Goal: Task Accomplishment & Management: Use online tool/utility

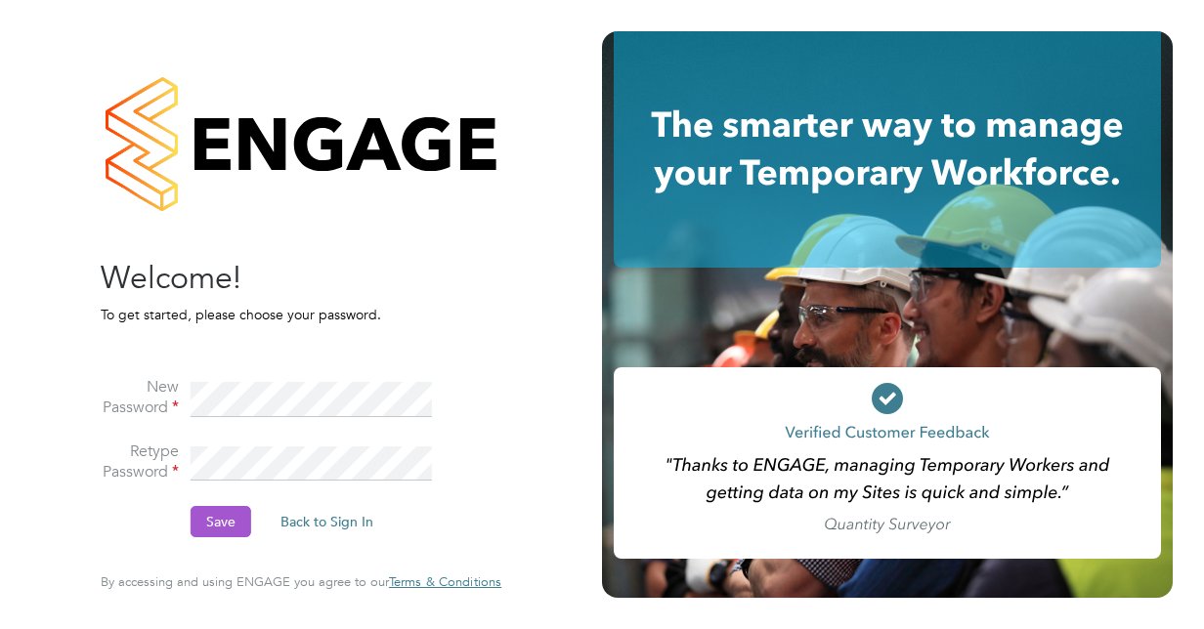
click at [213, 523] on button "Save" at bounding box center [221, 521] width 61 height 31
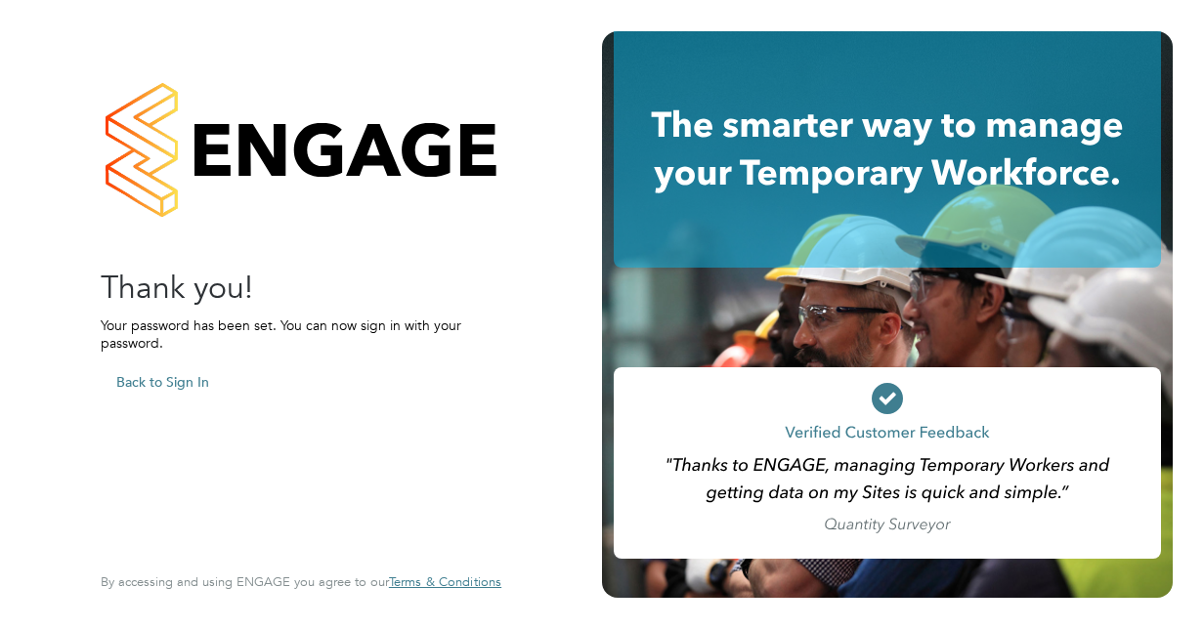
click at [186, 384] on button "Back to Sign In" at bounding box center [163, 381] width 124 height 31
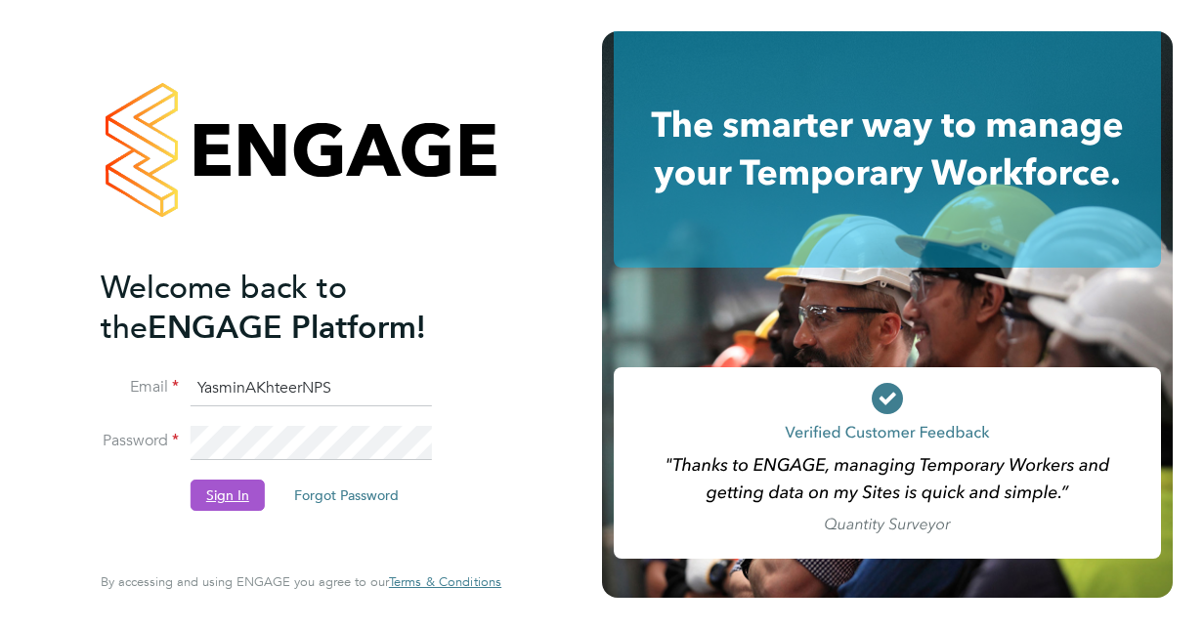
click at [228, 501] on button "Sign In" at bounding box center [228, 495] width 74 height 31
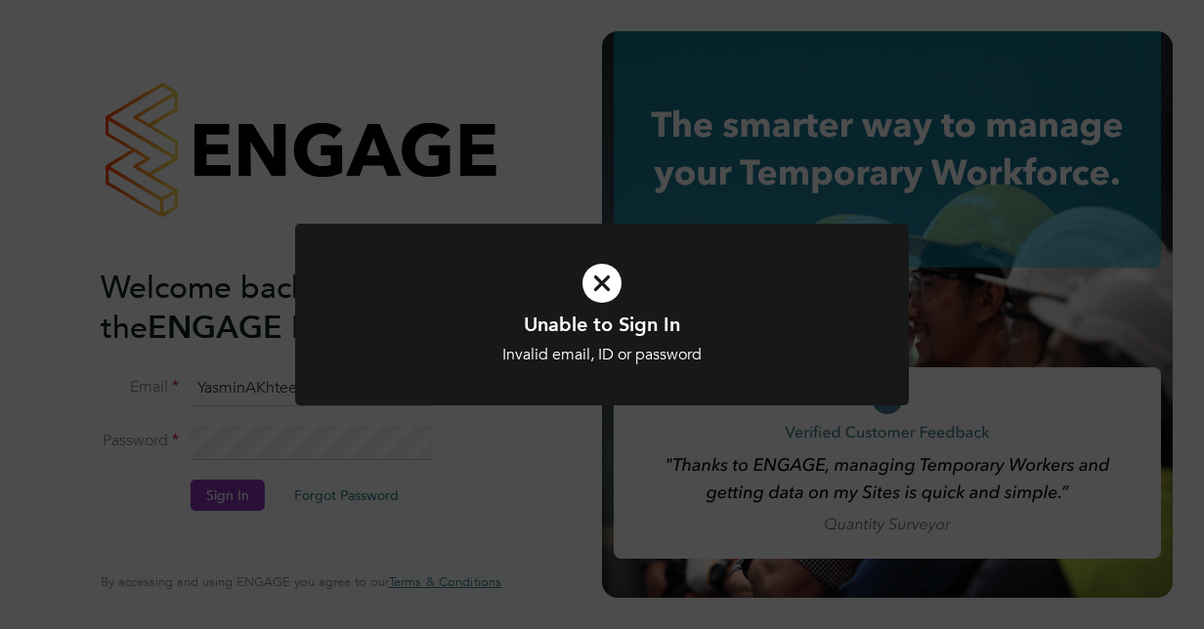
click at [612, 276] on icon at bounding box center [602, 283] width 508 height 76
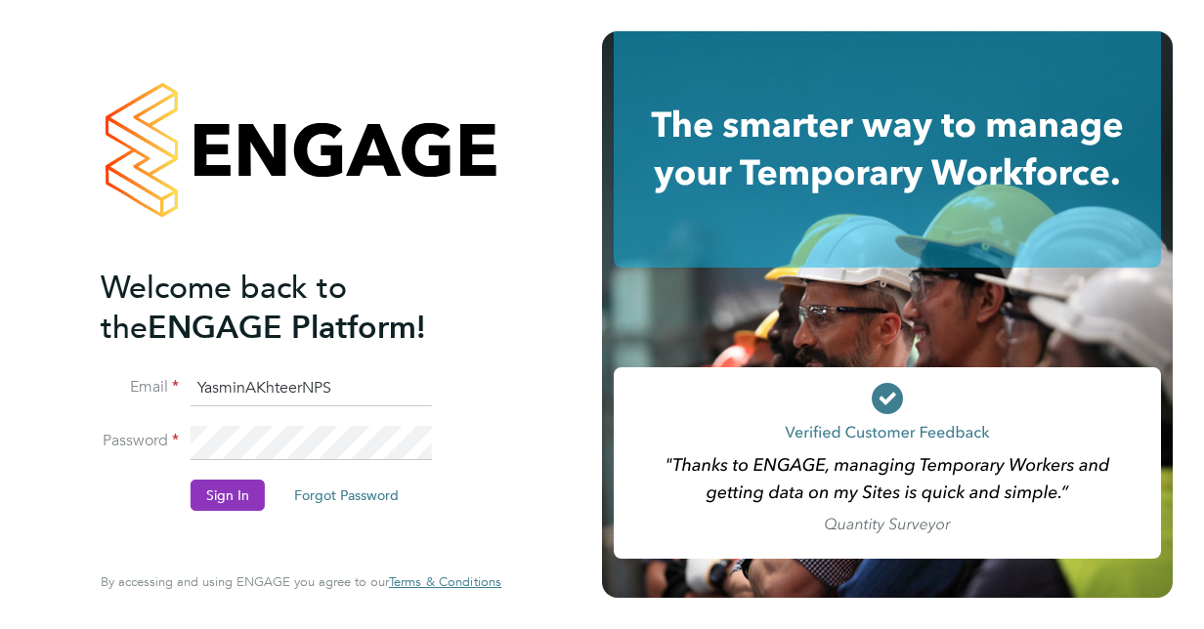
click at [325, 371] on input "YasminAKhteerNPS" at bounding box center [311, 388] width 241 height 35
click at [338, 384] on input "YasminAKhteerNPS" at bounding box center [311, 388] width 241 height 35
type input "[MEDICAL_DATA][EMAIL_ADDRESS][DOMAIN_NAME]"
click at [212, 500] on button "Sign In" at bounding box center [228, 495] width 74 height 31
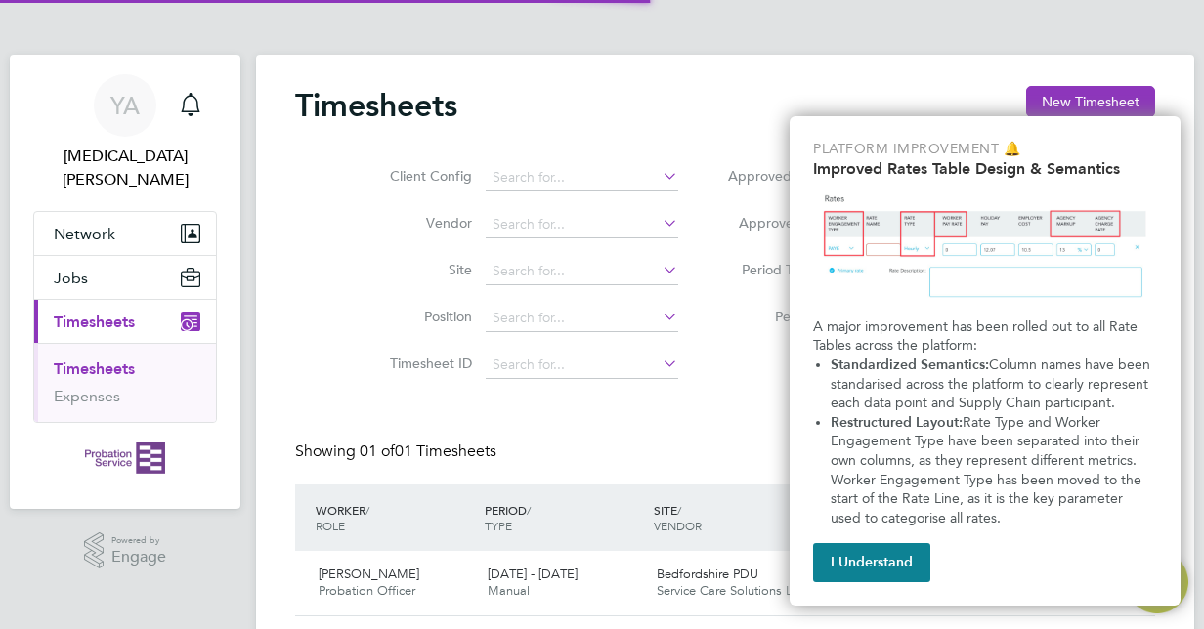
scroll to position [49, 169]
click at [880, 566] on button "I Understand" at bounding box center [871, 562] width 117 height 39
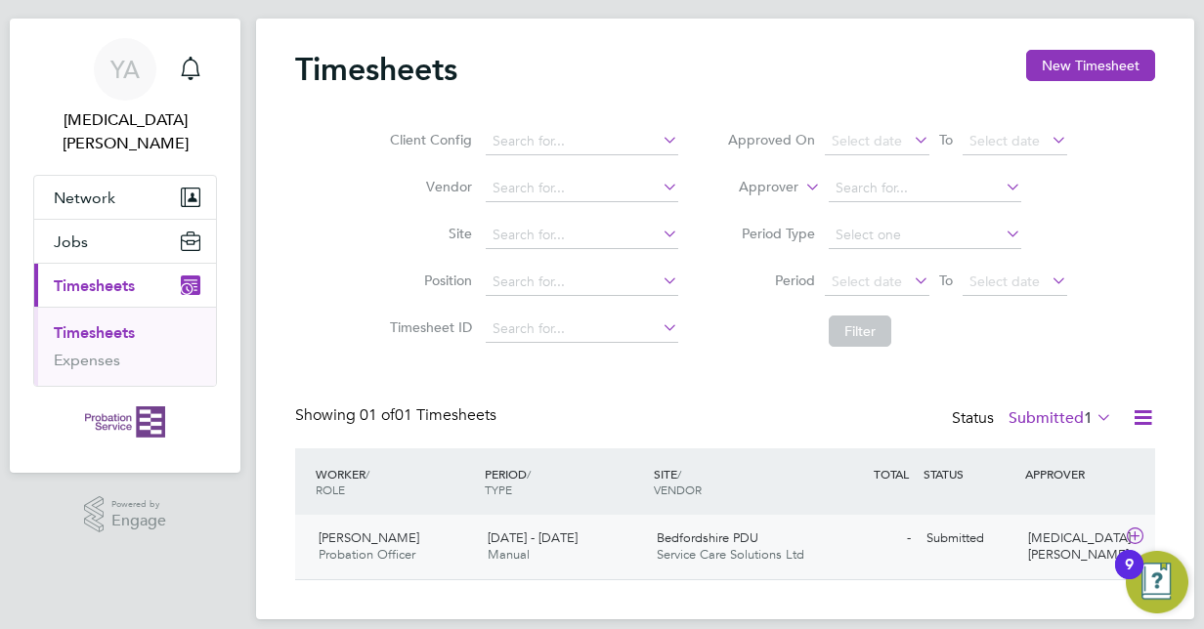
scroll to position [57, 0]
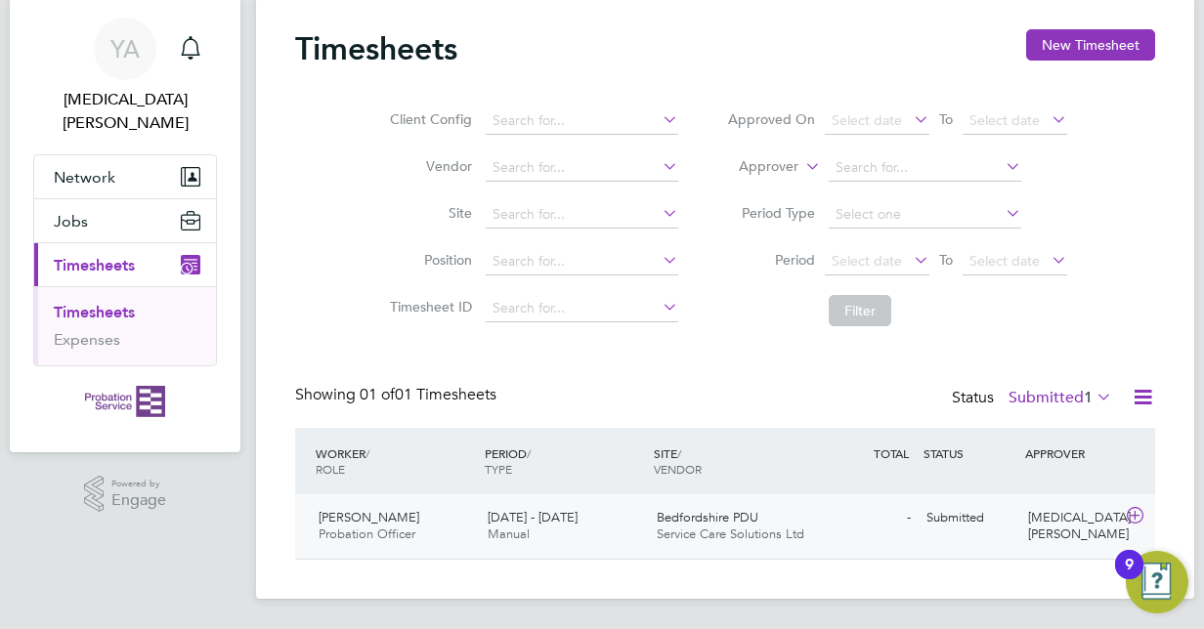
click at [1142, 515] on icon at bounding box center [1135, 516] width 24 height 16
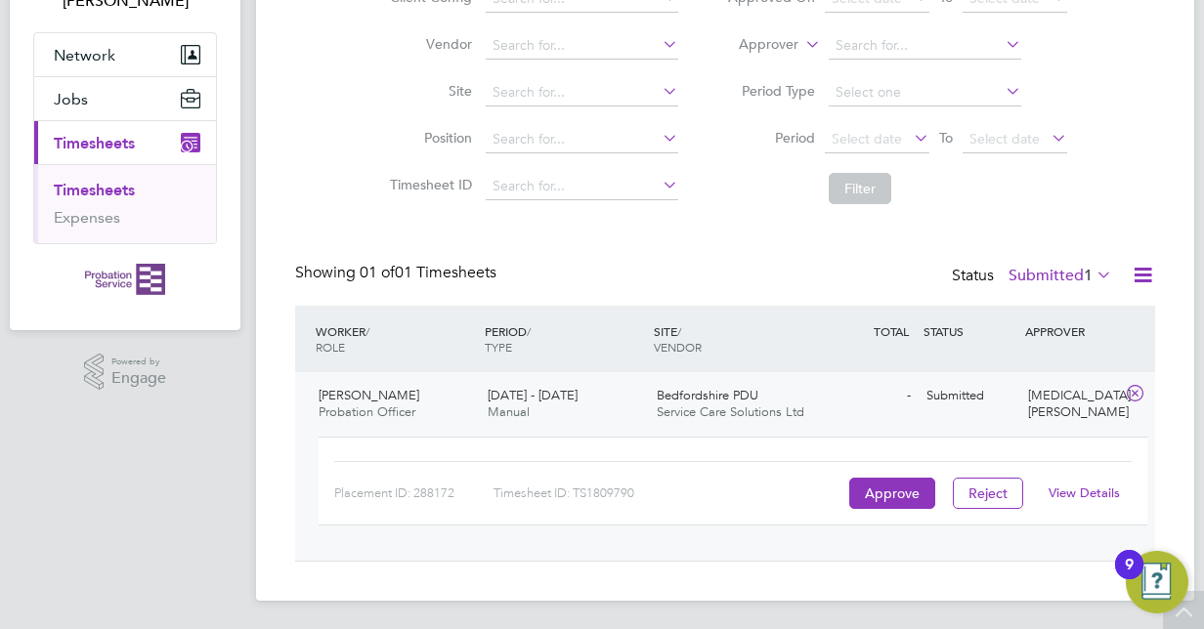
scroll to position [180, 0]
click at [887, 491] on button "Approve" at bounding box center [892, 492] width 86 height 31
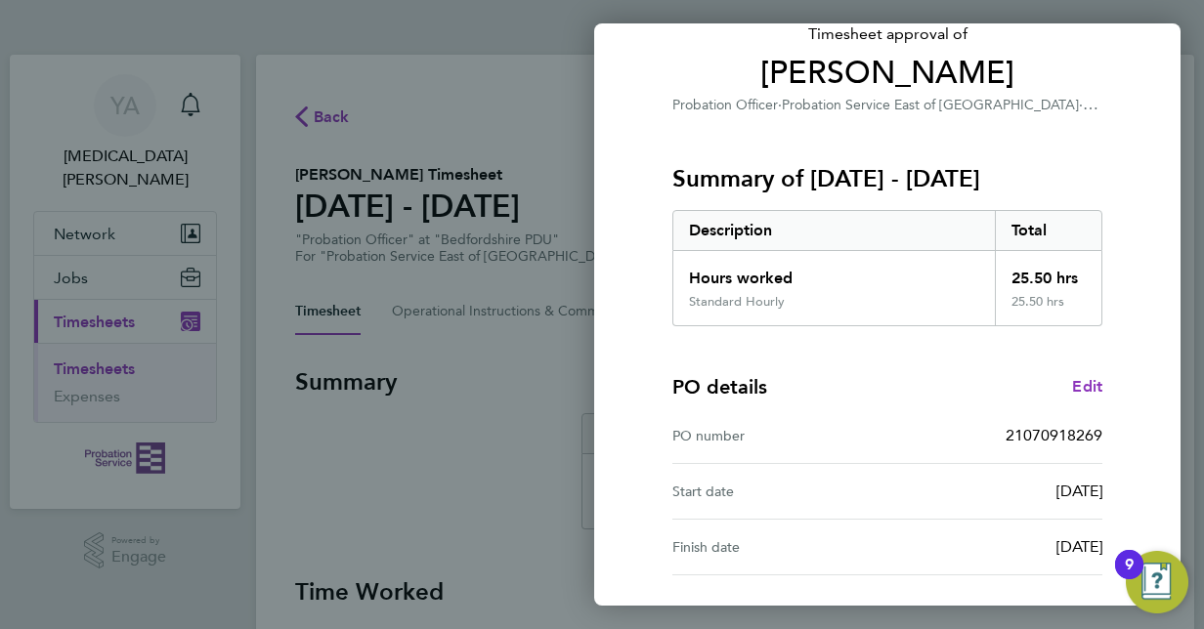
scroll to position [305, 0]
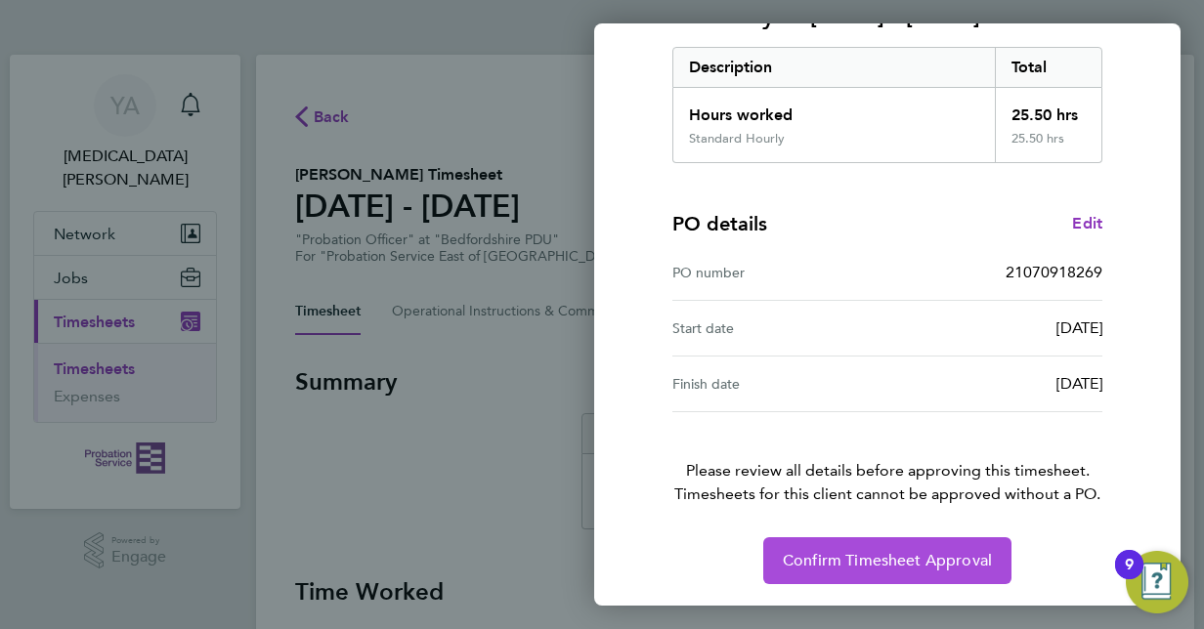
click at [907, 563] on span "Confirm Timesheet Approval" at bounding box center [887, 561] width 209 height 20
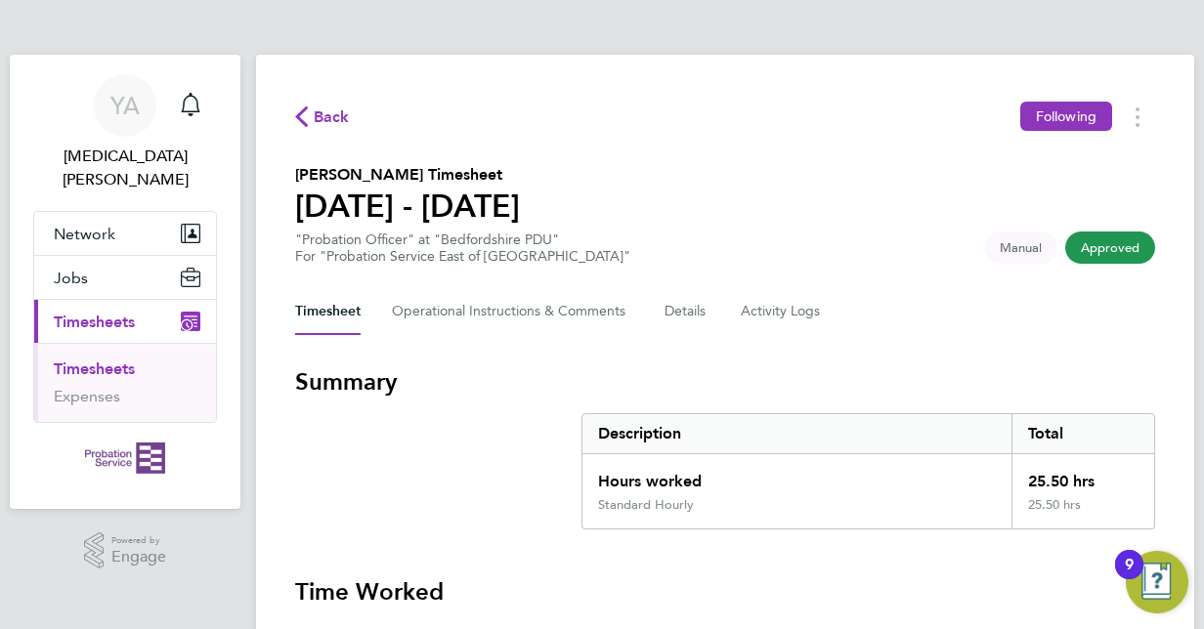
click at [1107, 238] on span "Approved" at bounding box center [1110, 248] width 90 height 32
drag, startPoint x: 70, startPoint y: 72, endPoint x: 875, endPoint y: 33, distance: 805.2
click at [875, 33] on ng-component "Back Following [PERSON_NAME] Timesheet [DATE] - [DATE] "Probation Officer" at "…" at bounding box center [725, 620] width 938 height 1240
click at [438, 45] on ng-component "Back Following [PERSON_NAME] Timesheet [DATE] - [DATE] "Probation Officer" at "…" at bounding box center [725, 620] width 938 height 1240
click at [298, 117] on icon "button" at bounding box center [301, 117] width 13 height 21
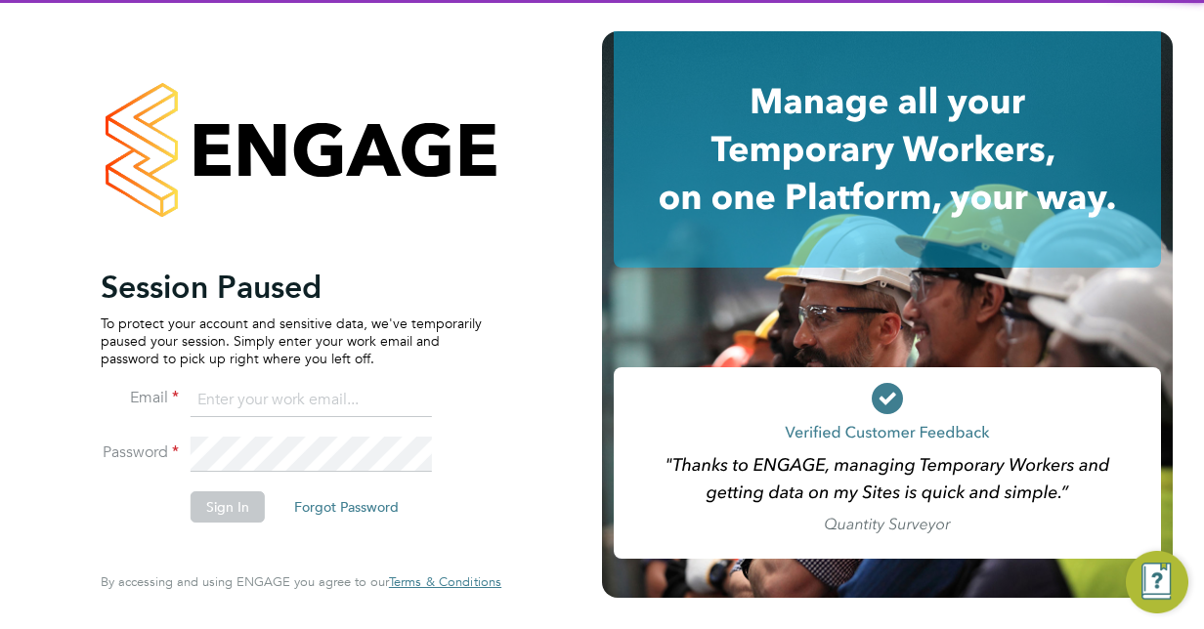
type input "[MEDICAL_DATA][EMAIL_ADDRESS][DOMAIN_NAME]"
